Goal: Task Accomplishment & Management: Check status

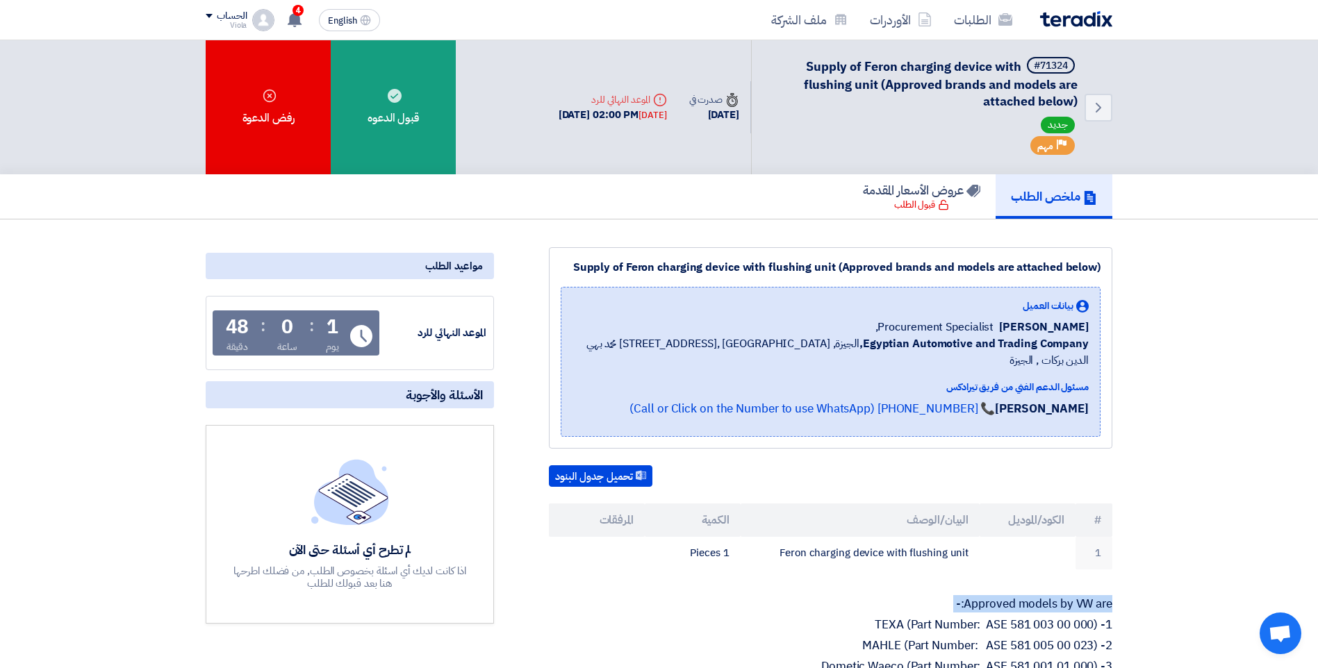
click at [1072, 23] on img at bounding box center [1076, 19] width 72 height 16
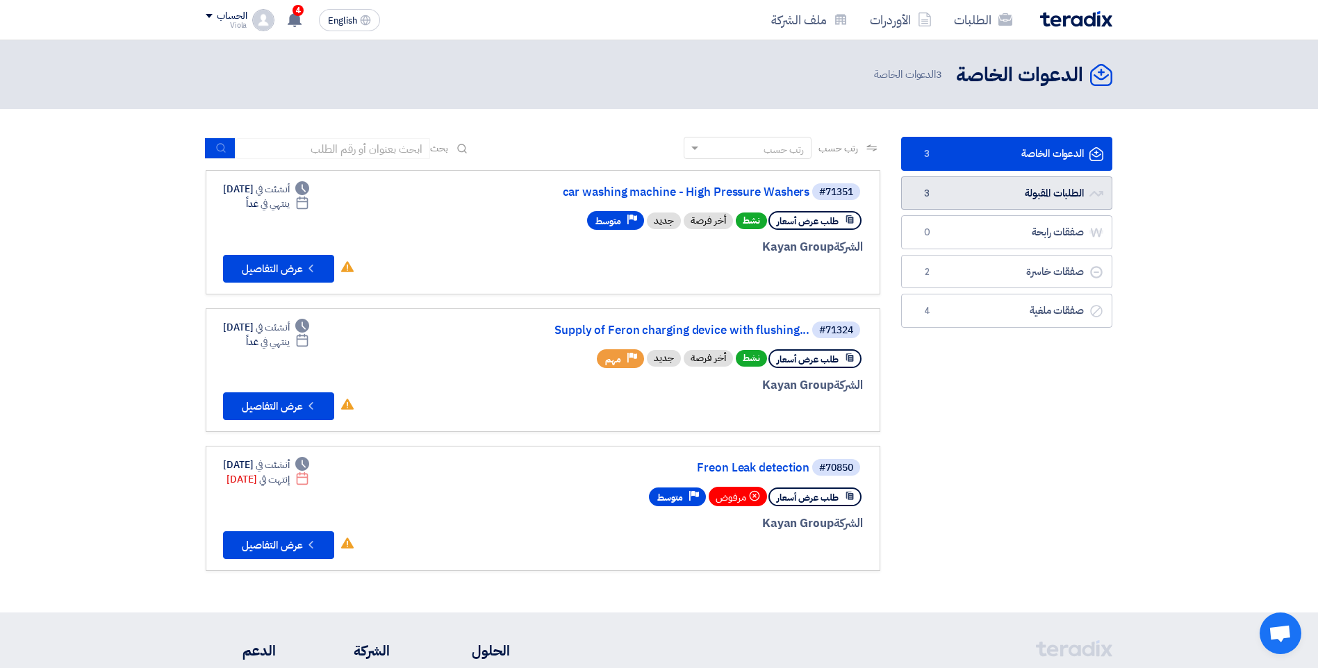
click at [1034, 190] on link "الطلبات المقبولة الطلبات المقبولة 3" at bounding box center [1006, 193] width 211 height 34
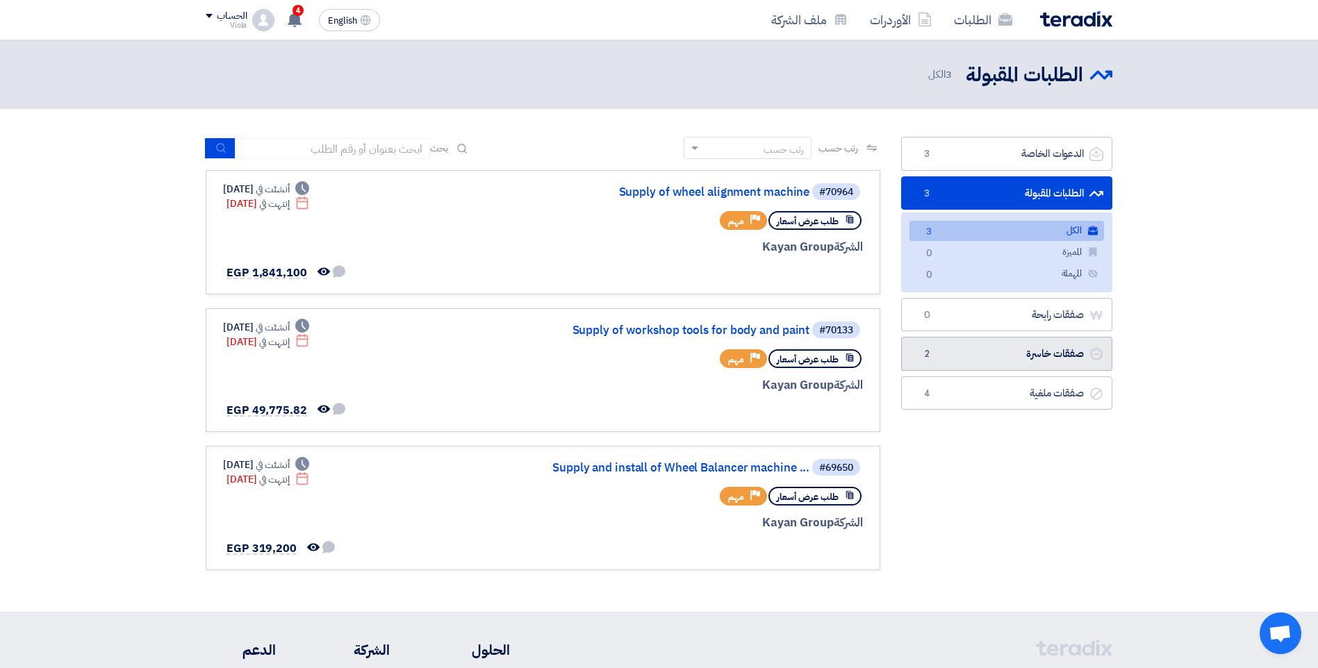
click at [1031, 346] on link "صفقات خاسرة صفقات خاسرة 2" at bounding box center [1006, 354] width 211 height 34
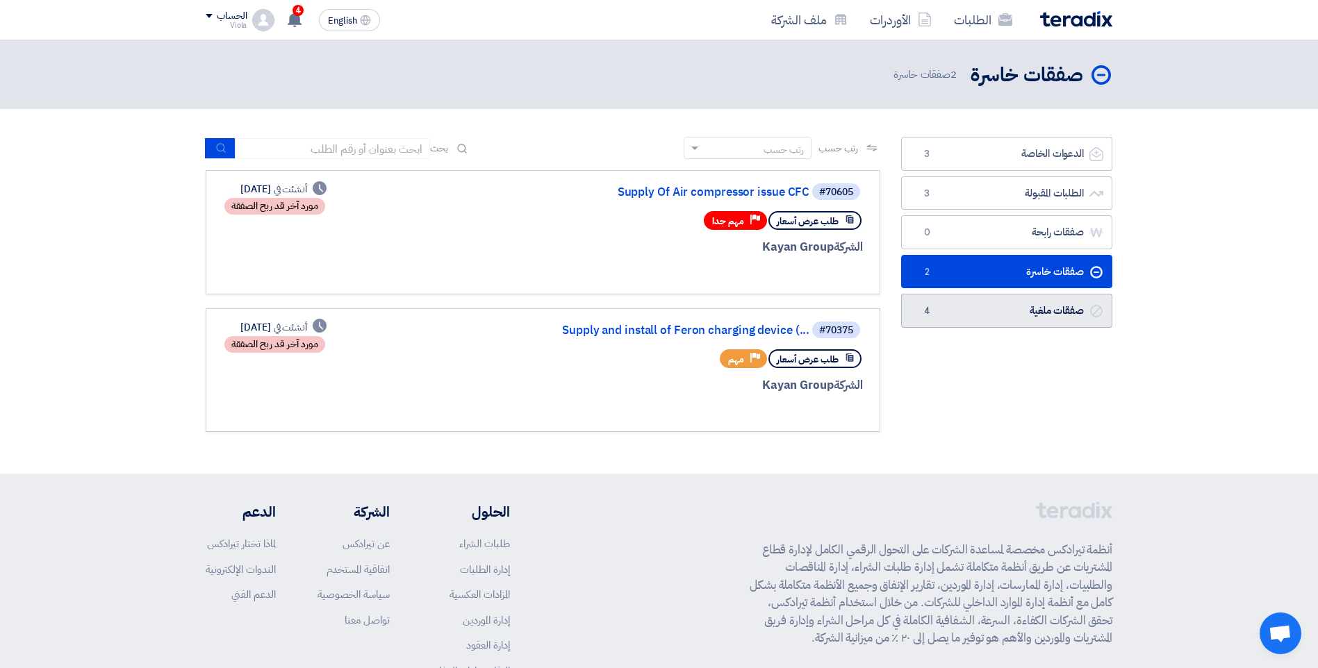
click at [994, 314] on link "صفقات ملغية صفقات ملغية 4" at bounding box center [1006, 311] width 211 height 34
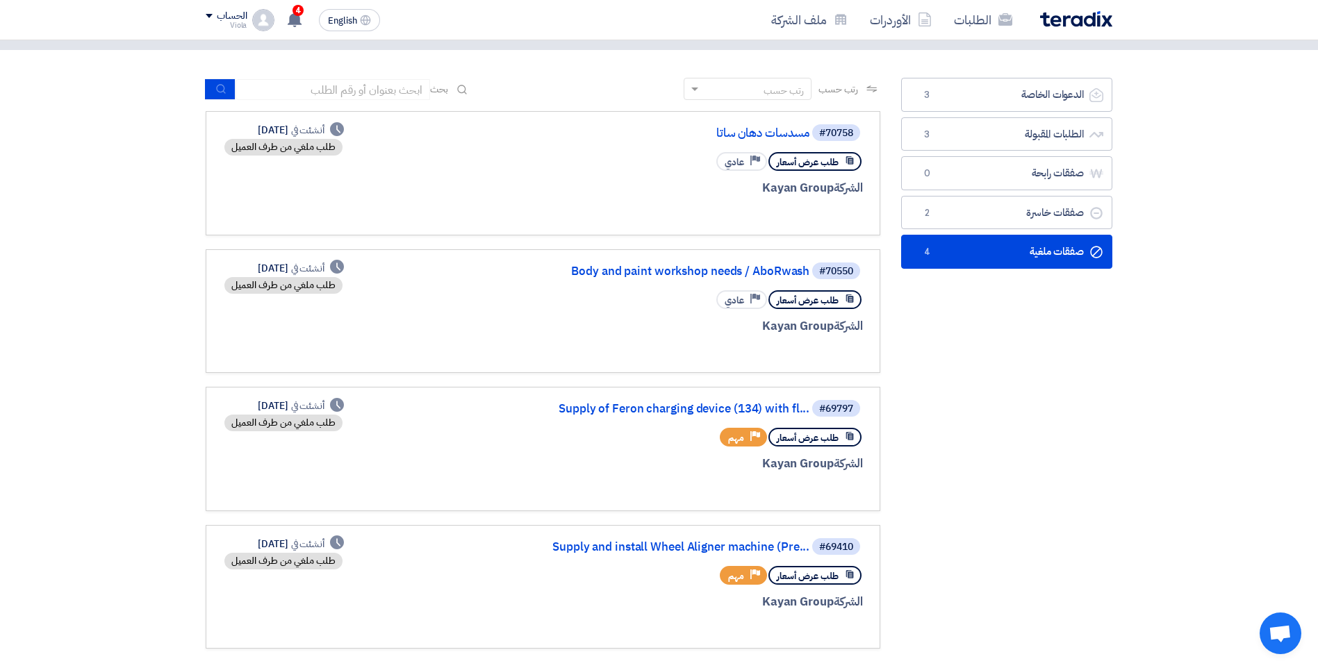
scroll to position [139, 0]
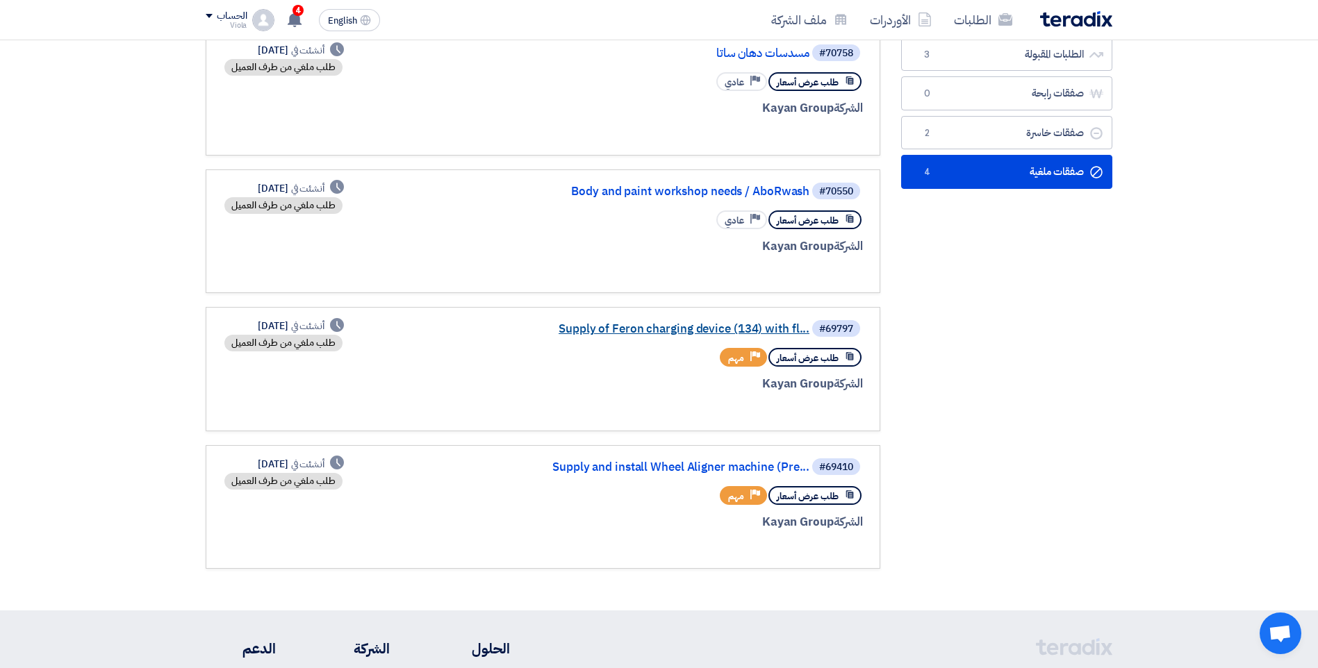
click at [733, 334] on link "Supply of Feron charging device (134) with fl..." at bounding box center [670, 329] width 278 height 13
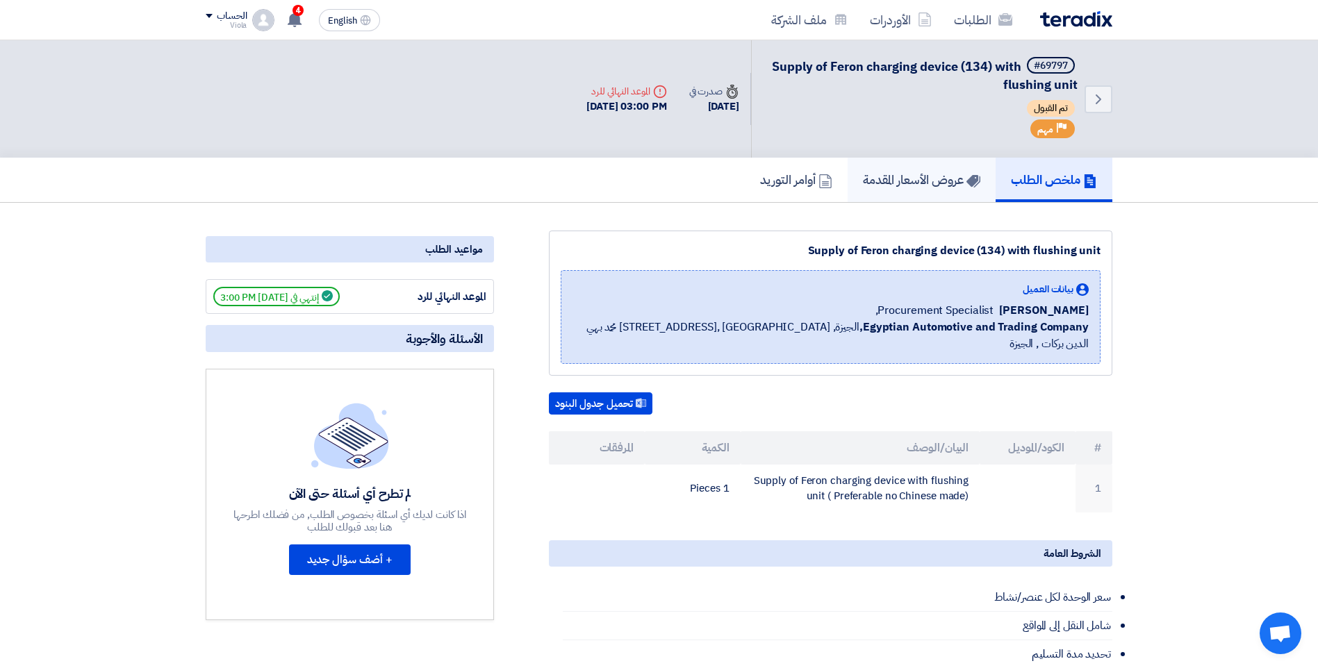
click at [936, 174] on h5 "عروض الأسعار المقدمة" at bounding box center [921, 180] width 117 height 16
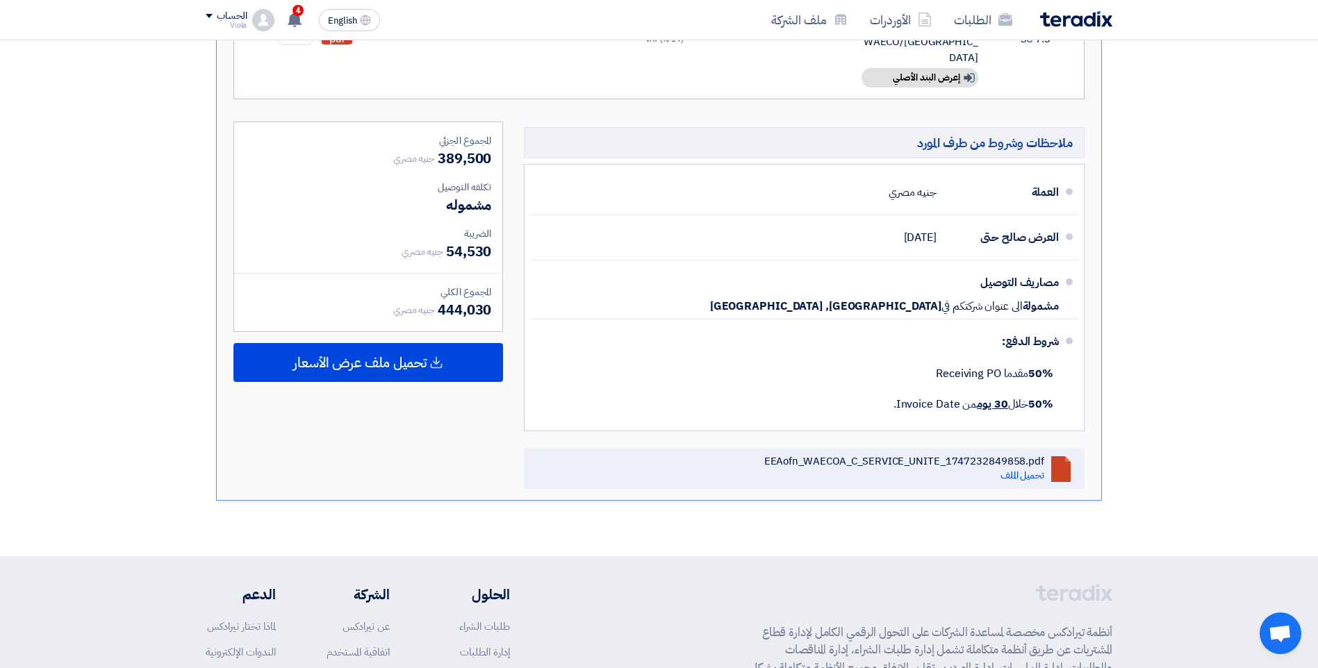
scroll to position [556, 0]
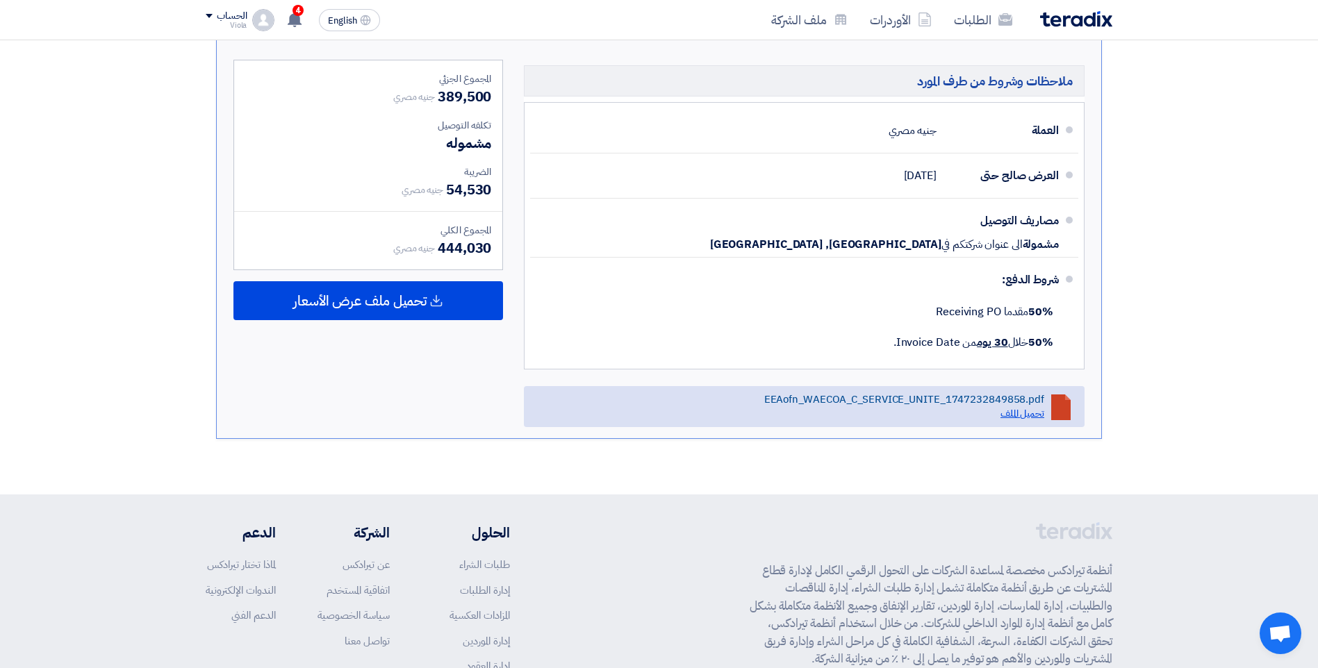
click at [1017, 406] on link "تحميل الملف" at bounding box center [1022, 413] width 44 height 15
